Goal: Find specific page/section

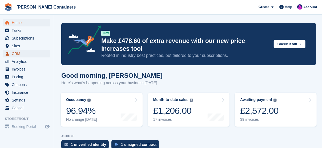
click at [20, 54] on span "CRM" at bounding box center [28, 53] width 32 height 7
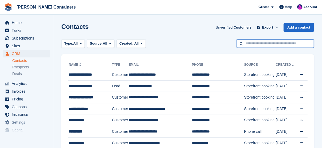
click at [275, 41] on input "text" at bounding box center [275, 43] width 77 height 9
type input "******"
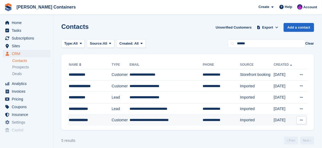
click at [96, 120] on div "**********" at bounding box center [88, 120] width 39 height 6
